Goal: Entertainment & Leisure: Consume media (video, audio)

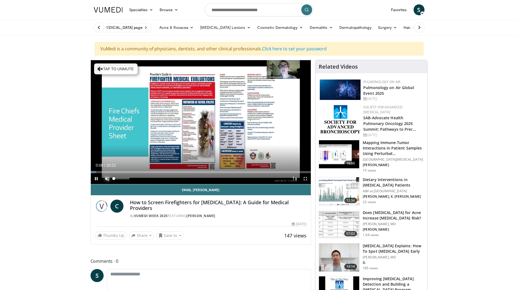
click at [108, 177] on span "Video Player" at bounding box center [107, 178] width 11 height 11
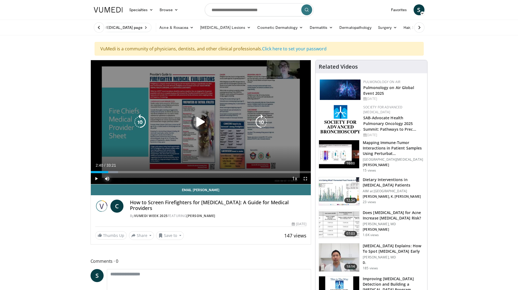
drag, startPoint x: 109, startPoint y: 171, endPoint x: 179, endPoint y: 173, distance: 70.5
click at [179, 173] on div "Current Time 2:40 / Duration 33:21 Play Skip Backward Skip Forward Mute 100% Lo…" at bounding box center [201, 178] width 220 height 11
click at [187, 118] on div "Video Player" at bounding box center [201, 121] width 132 height 11
